Goal: Information Seeking & Learning: Find specific fact

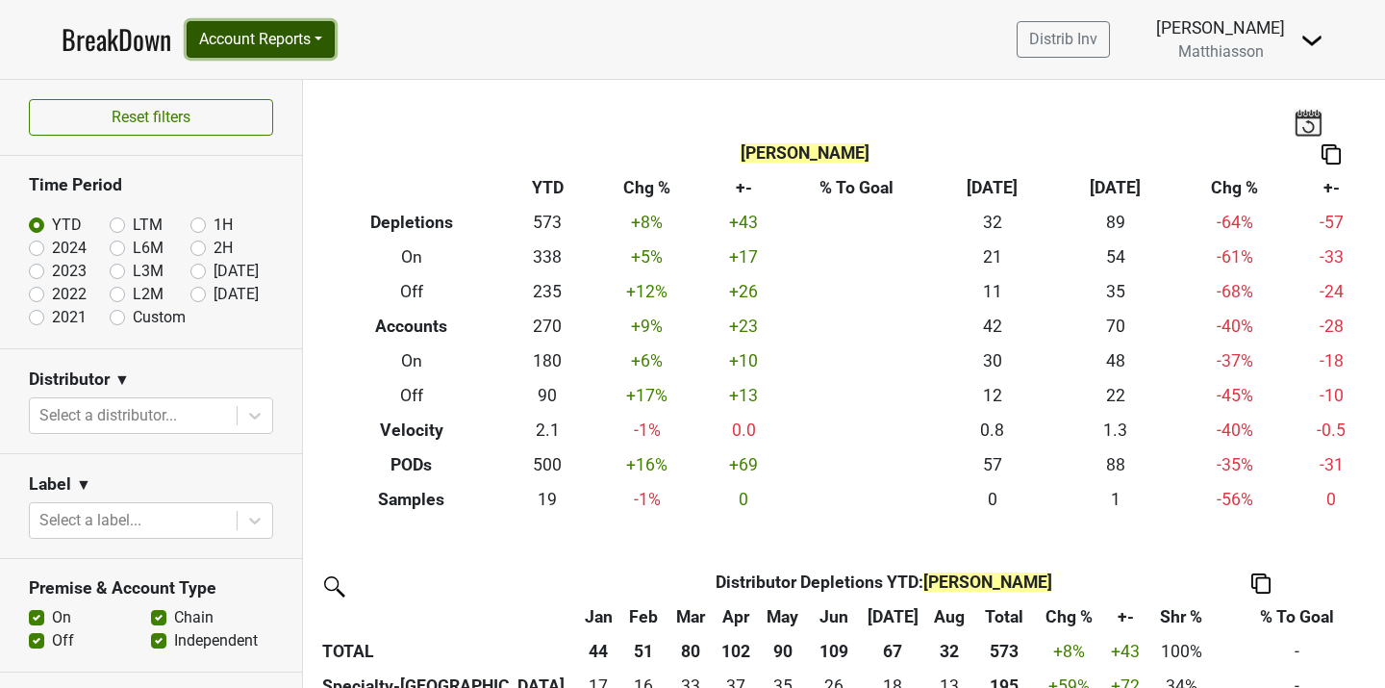
click at [283, 39] on button "Account Reports" at bounding box center [261, 39] width 148 height 37
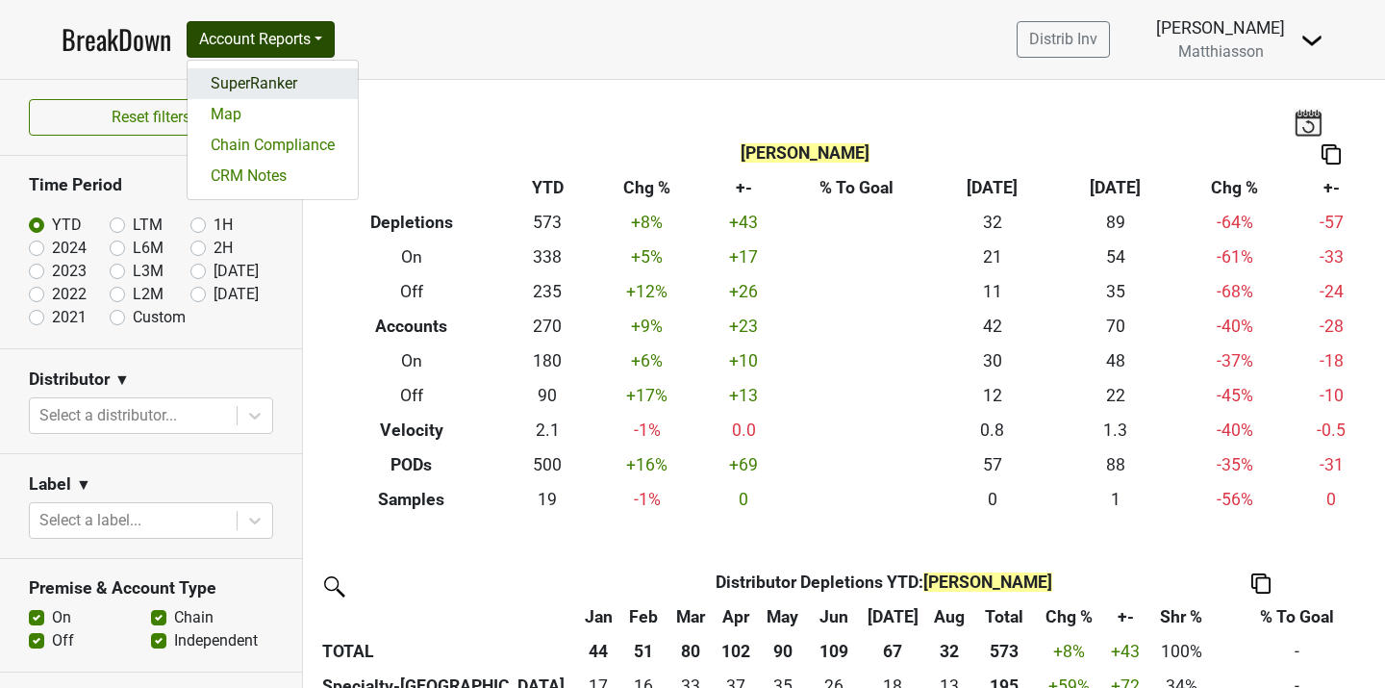
click at [283, 75] on link "SuperRanker" at bounding box center [273, 83] width 170 height 31
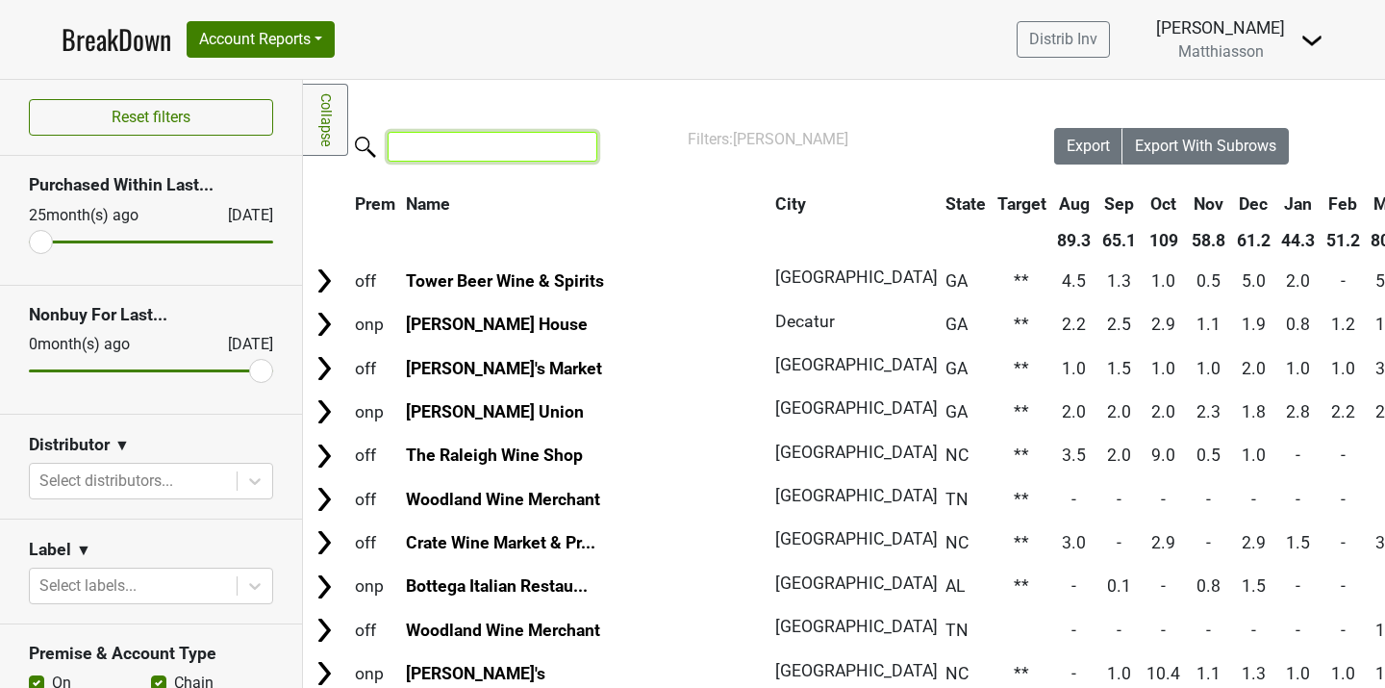
click at [421, 139] on input "search" at bounding box center [493, 147] width 210 height 30
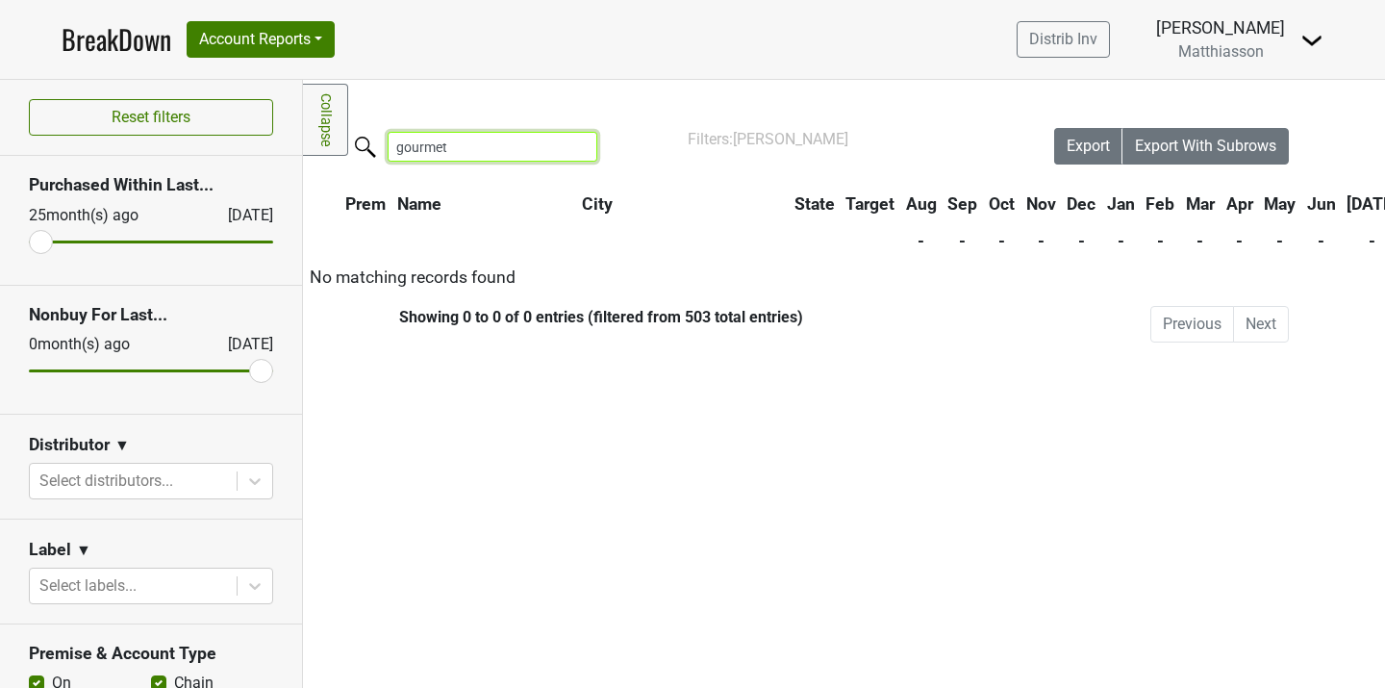
type input "gourmet"
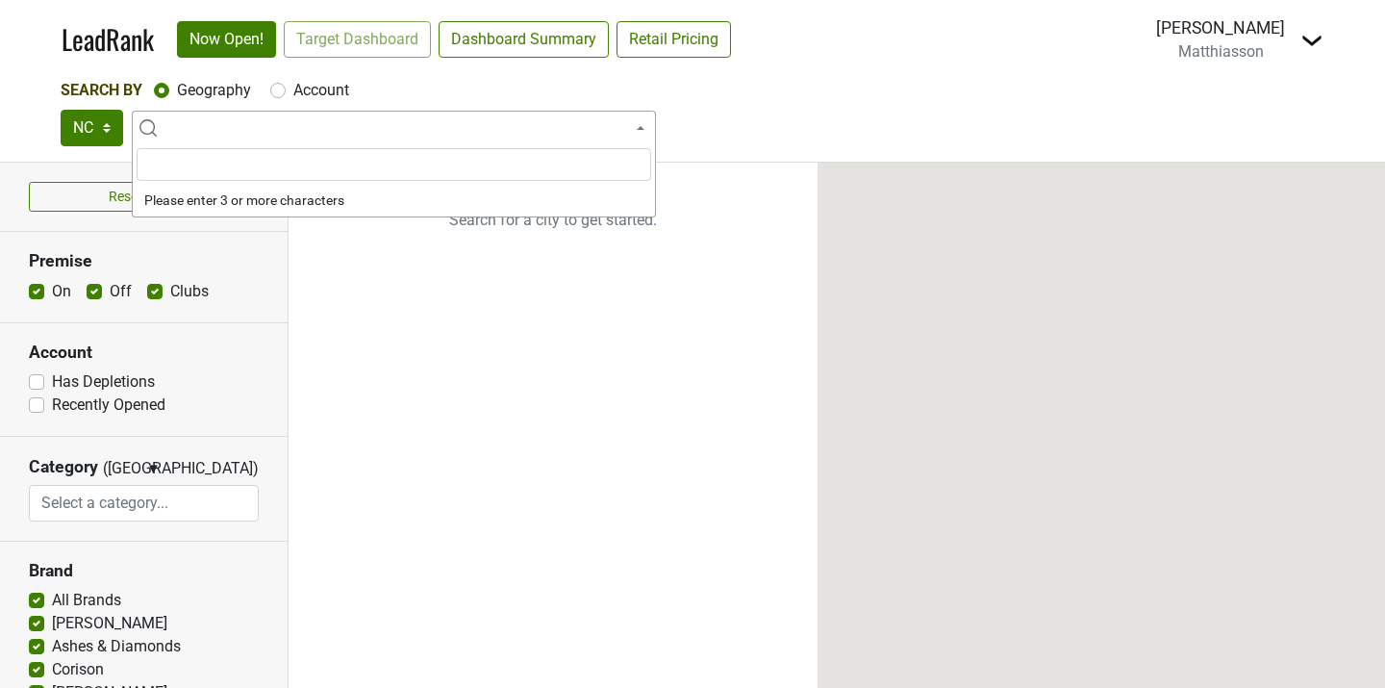
select select
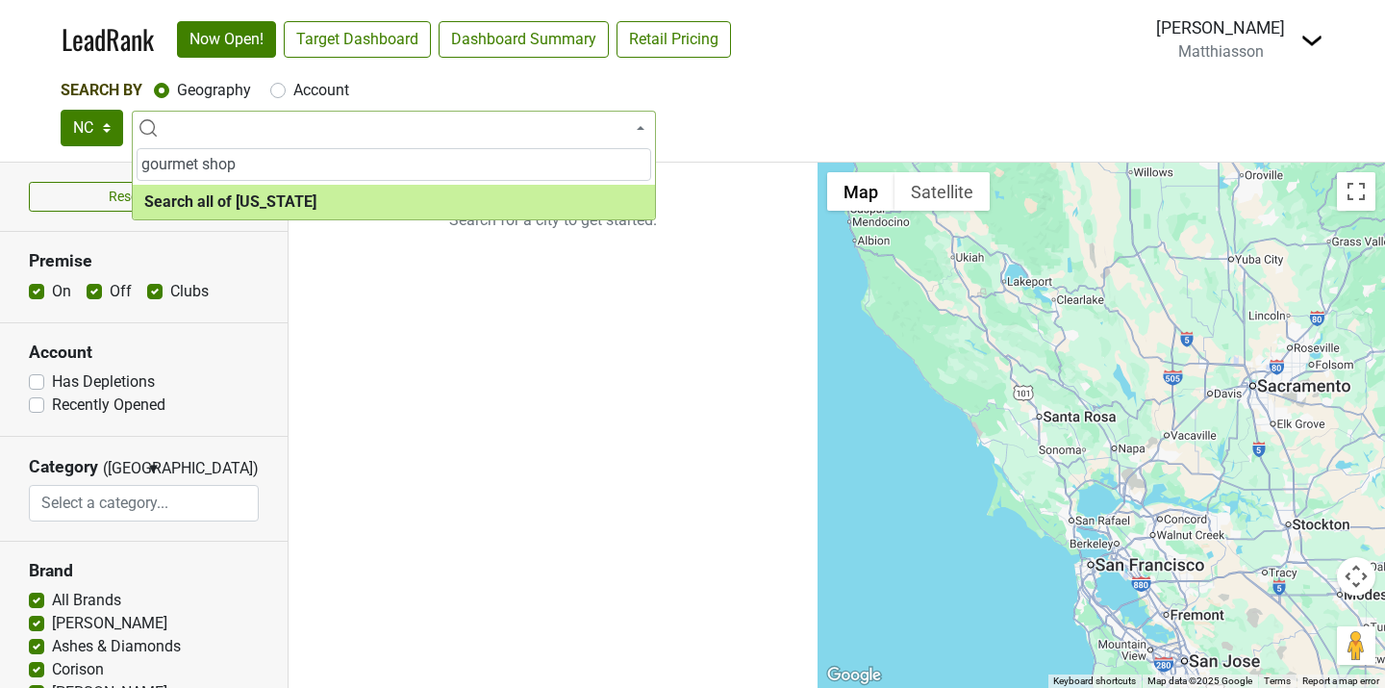
type input "gourmet shop"
click at [293, 91] on label "Account" at bounding box center [321, 90] width 56 height 23
click at [281, 91] on input "Account" at bounding box center [277, 88] width 15 height 19
radio input "true"
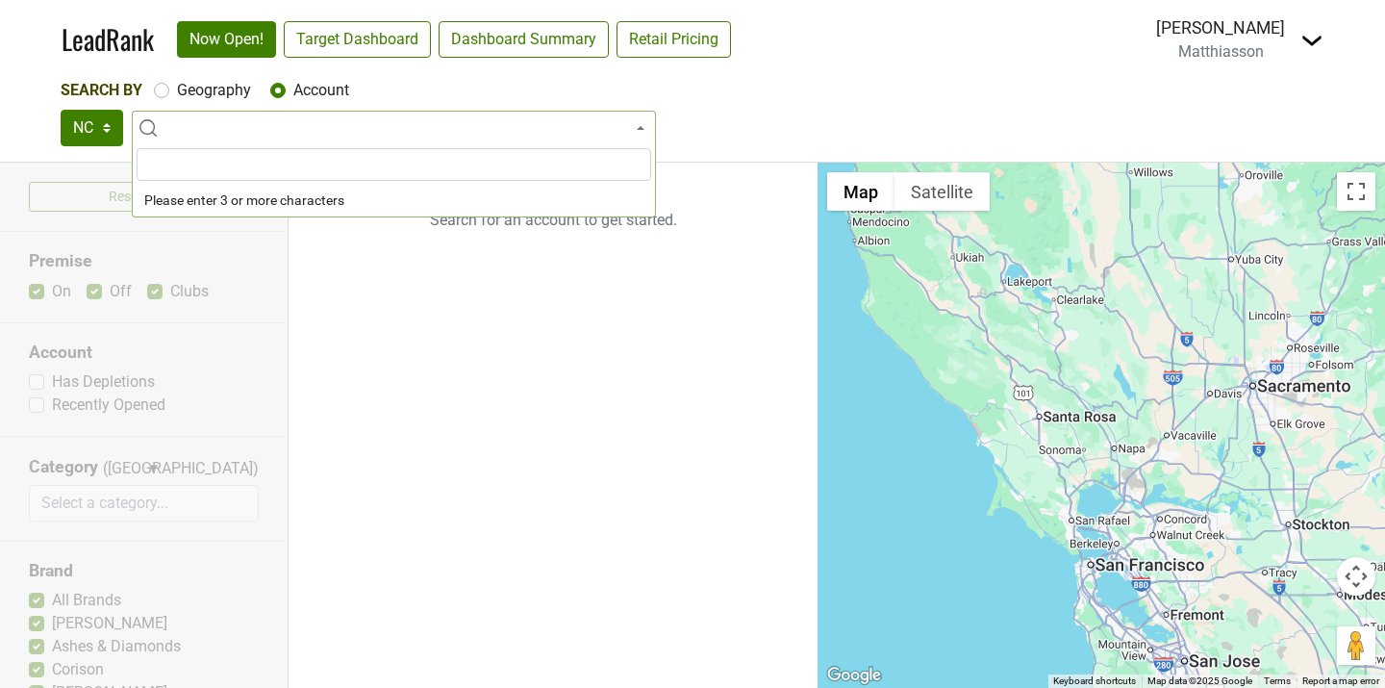
click at [257, 167] on input "search" at bounding box center [394, 164] width 514 height 33
type input "g"
click at [107, 131] on select "NC SC GA TN AL" at bounding box center [92, 128] width 63 height 37
select select "SC"
click at [61, 110] on select "NC SC GA TN AL" at bounding box center [92, 128] width 63 height 37
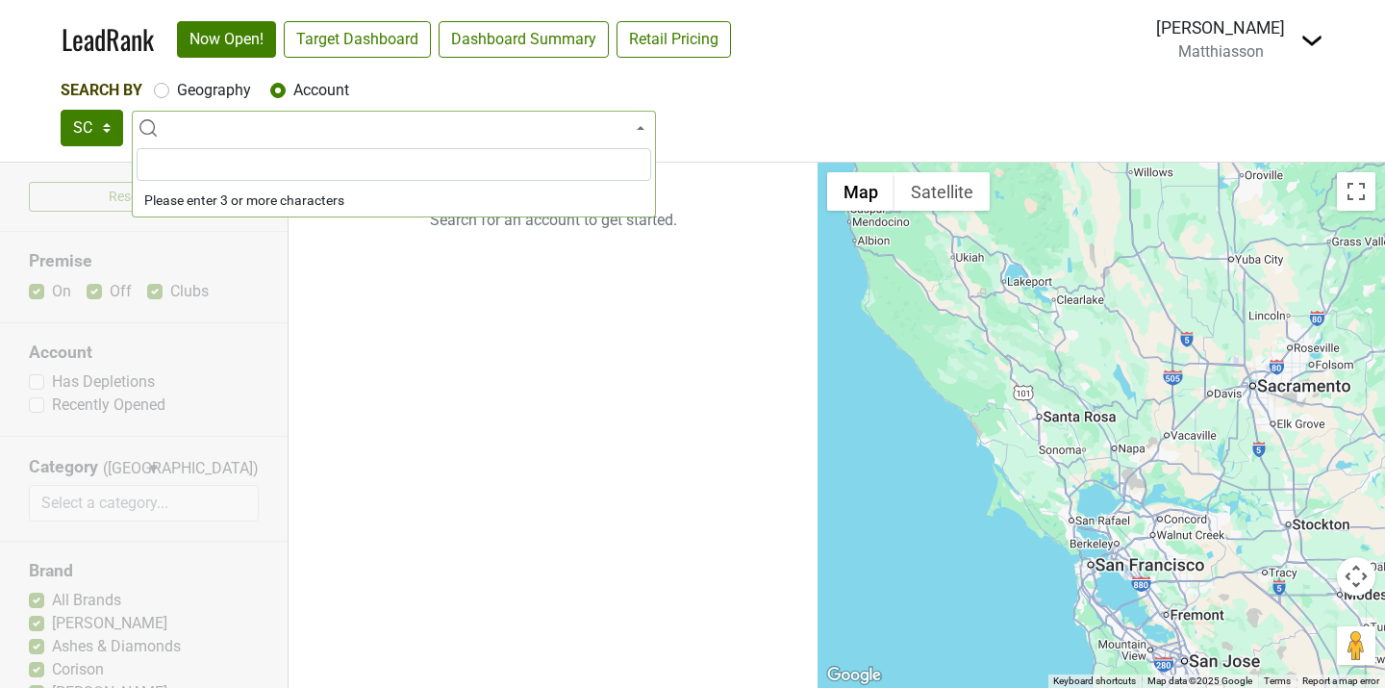
click at [202, 127] on span at bounding box center [394, 128] width 524 height 35
click at [211, 124] on span at bounding box center [394, 128] width 524 height 35
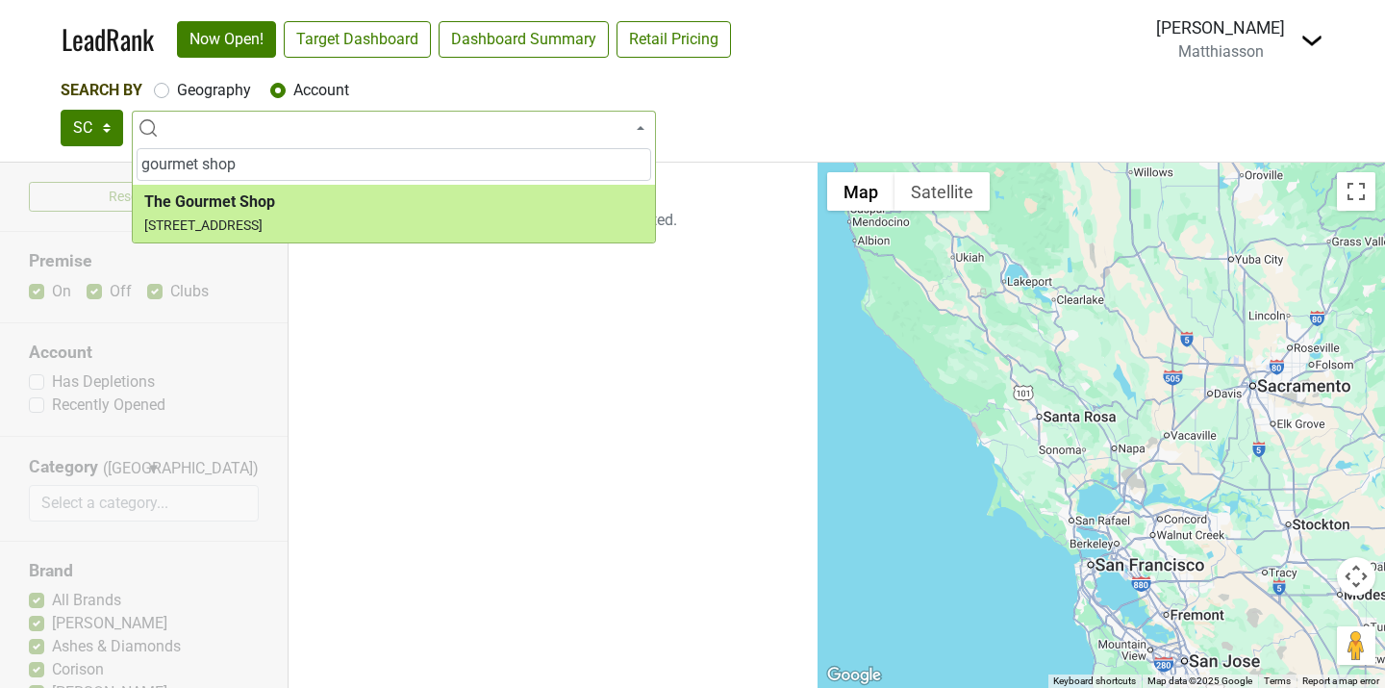
type input "gourmet shop"
select select "206171"
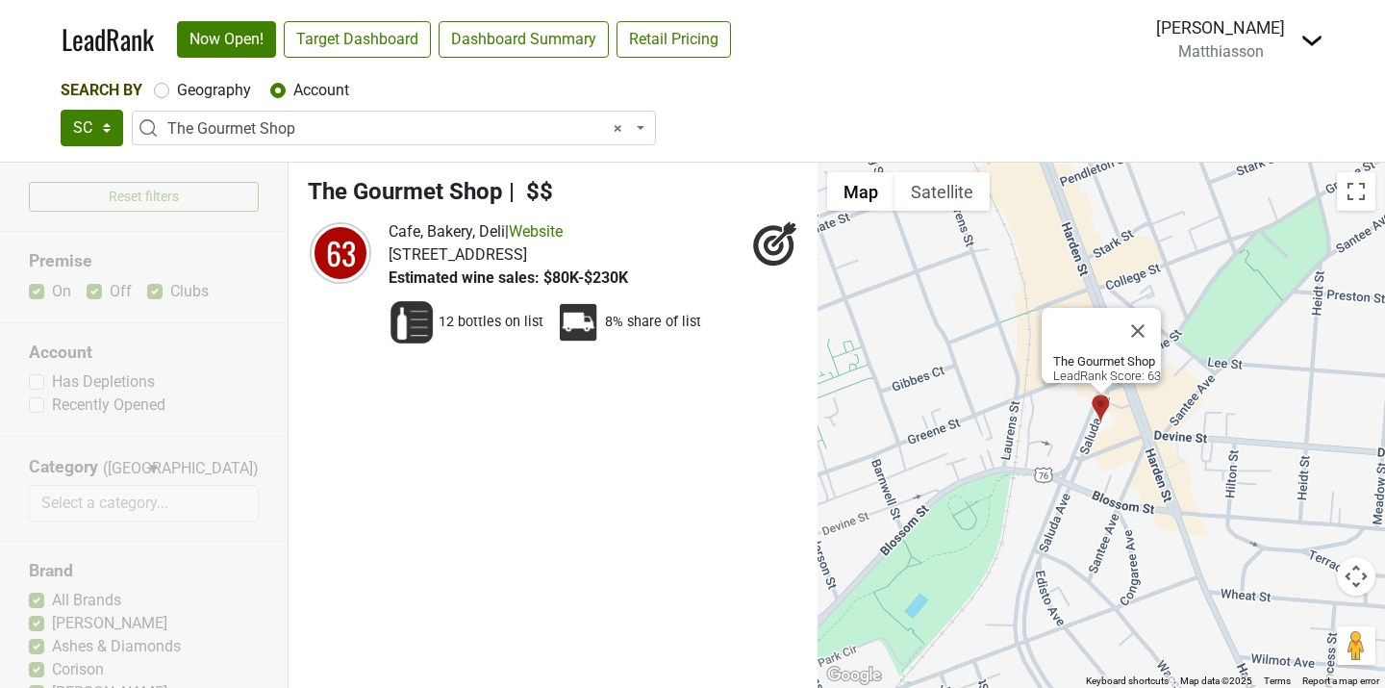
click at [458, 466] on ul "The Gourmet Shop | $$ 63 Cafe, Bakery, Deli | Website 12 bottles on list" at bounding box center [552, 425] width 529 height 525
